Goal: Check status: Check status

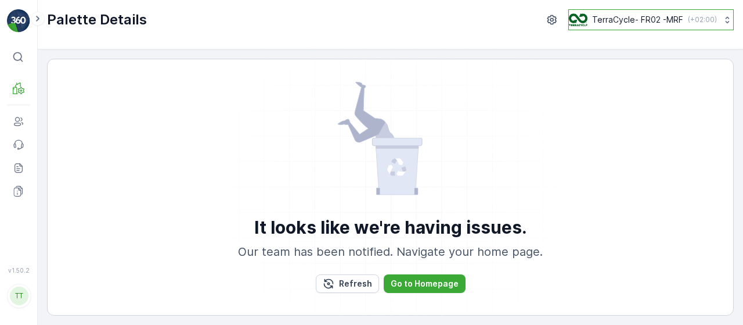
click at [688, 23] on p "( +02:00 )" at bounding box center [702, 19] width 29 height 9
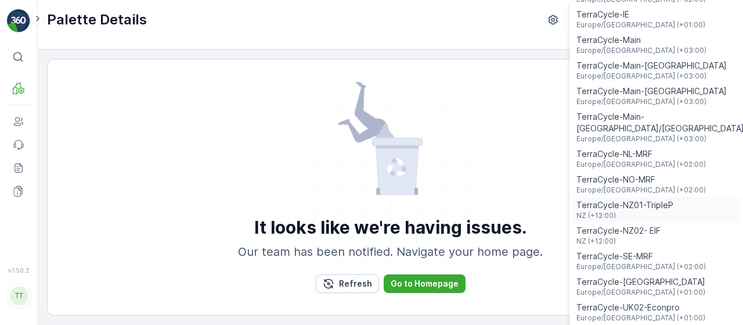
scroll to position [465, 0]
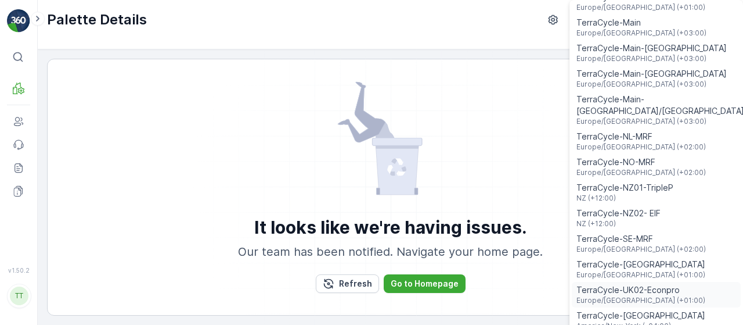
click at [633, 284] on span "TerraCycle-UK02-Econpro" at bounding box center [641, 290] width 129 height 12
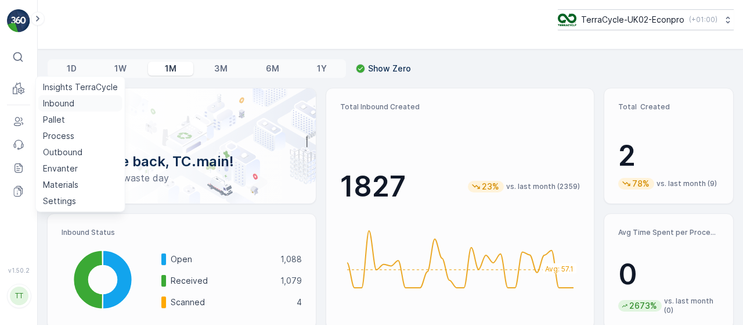
click at [71, 99] on p "Inbound" at bounding box center [58, 104] width 31 height 12
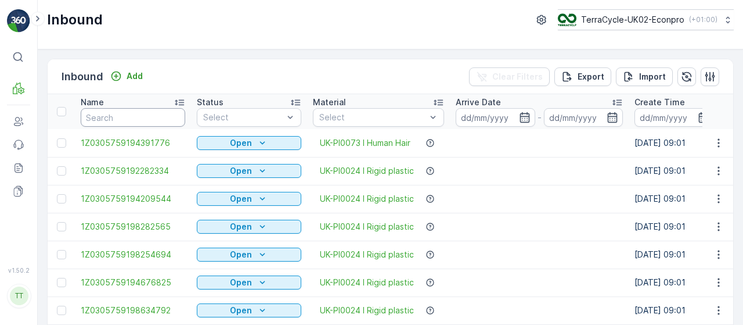
click at [146, 116] on input "text" at bounding box center [133, 117] width 105 height 19
paste input "1495542601490966289100791930626556"
type input "1495542601490966289100791930626556"
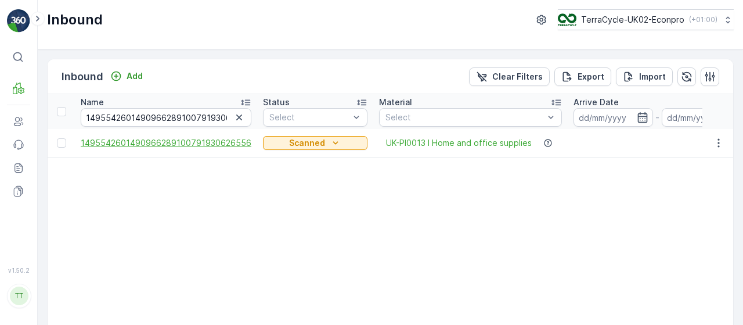
click at [194, 139] on span "1495542601490966289100791930626556" at bounding box center [166, 143] width 171 height 12
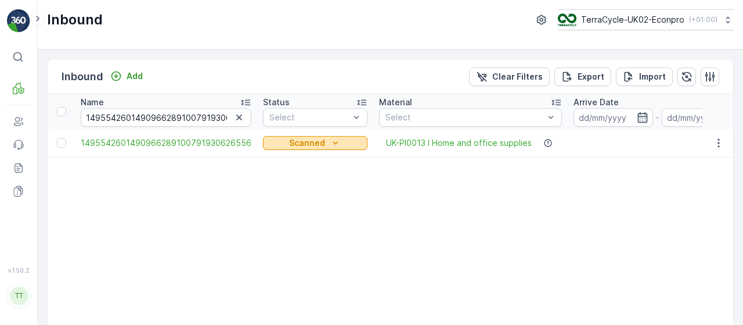
click at [332, 147] on icon "Scanned" at bounding box center [336, 143] width 12 height 12
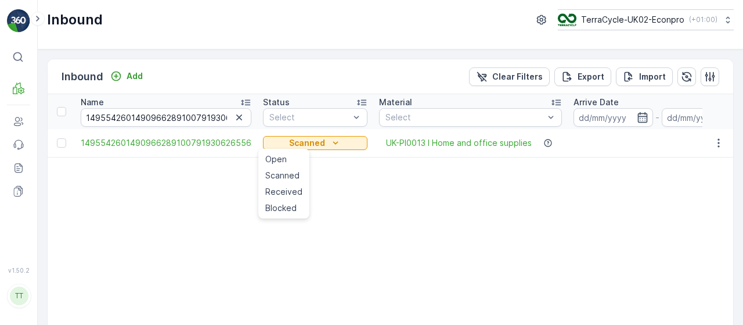
click at [237, 118] on icon "button" at bounding box center [239, 117] width 6 height 6
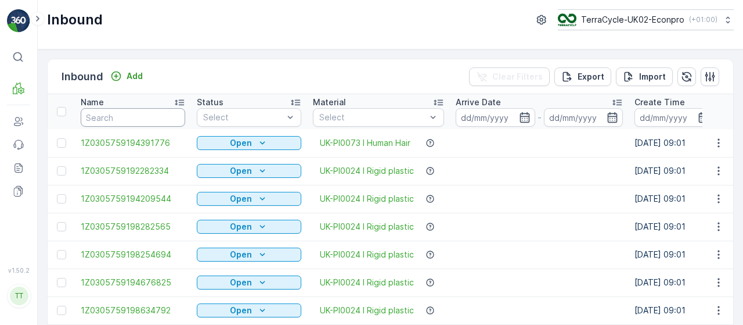
click at [142, 112] on input "text" at bounding box center [133, 117] width 105 height 19
paste input "1495542601490966289100791930626762"
type input "1495542601490966289100791930626762"
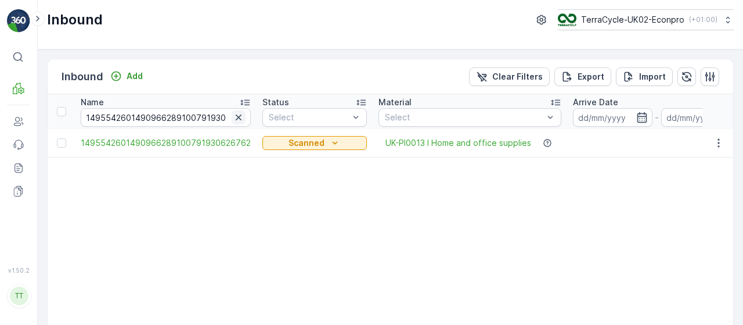
click at [233, 116] on icon "button" at bounding box center [239, 118] width 12 height 12
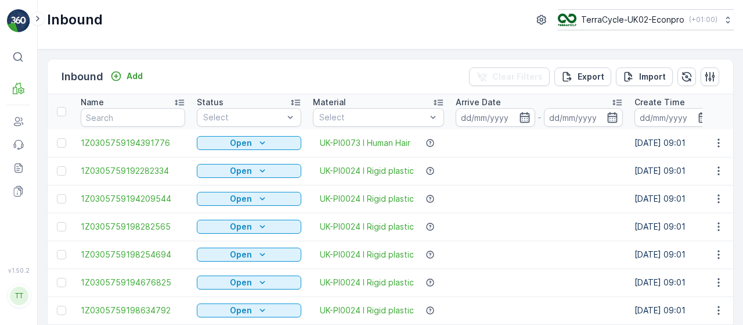
drag, startPoint x: 107, startPoint y: 106, endPoint x: 106, endPoint y: 113, distance: 7.0
click at [108, 106] on div "Name" at bounding box center [133, 102] width 105 height 12
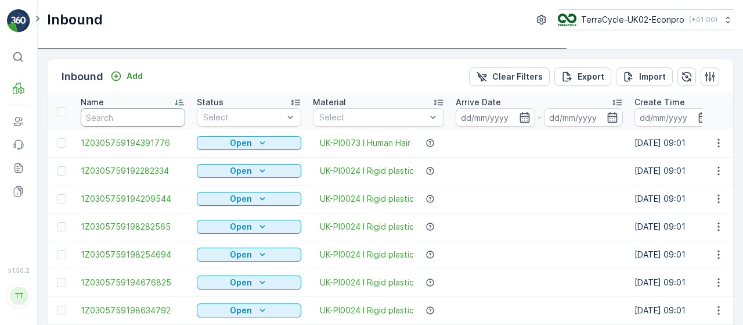
click at [106, 118] on input "text" at bounding box center [133, 117] width 105 height 19
